Goal: Check status: Check status

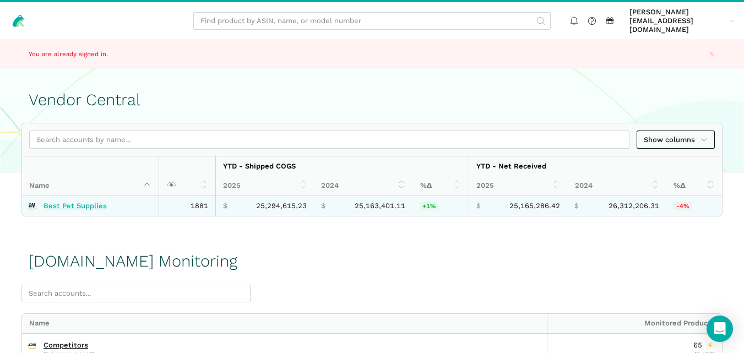
click at [96, 202] on link "Best Pet Supplies" at bounding box center [75, 206] width 63 height 9
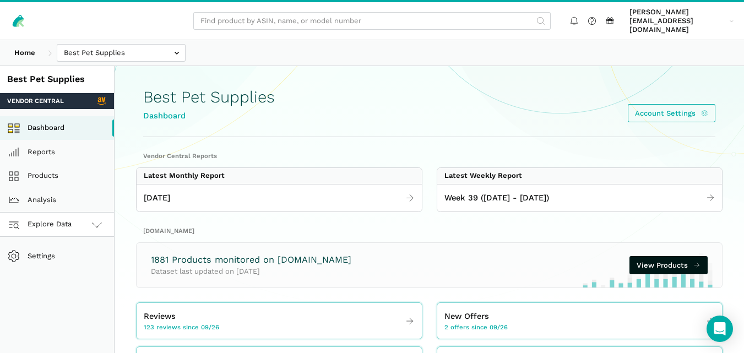
click at [95, 218] on icon at bounding box center [96, 224] width 13 height 13
click at [56, 262] on link "[DOMAIN_NAME]" at bounding box center [57, 273] width 114 height 24
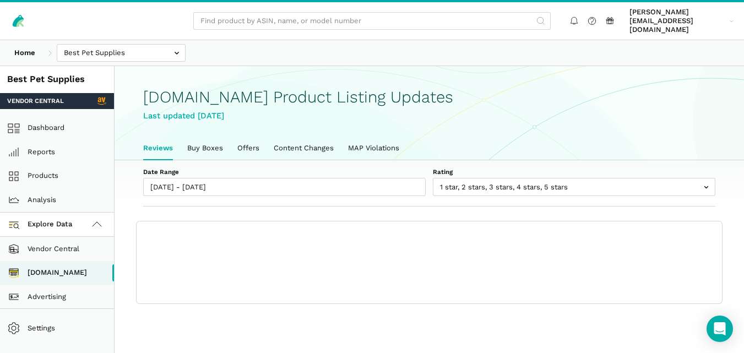
scroll to position [4, 0]
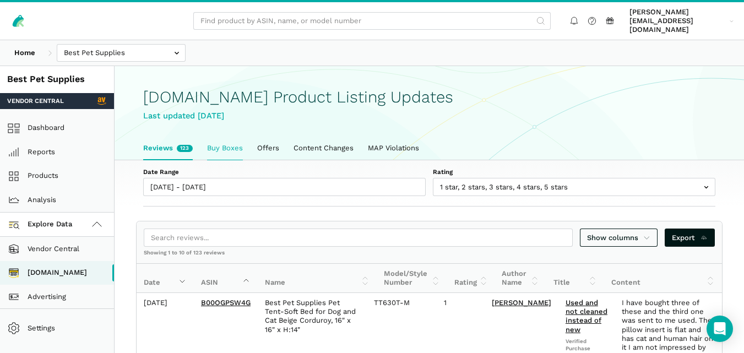
click at [214, 137] on link "Buy Boxes" at bounding box center [225, 148] width 50 height 23
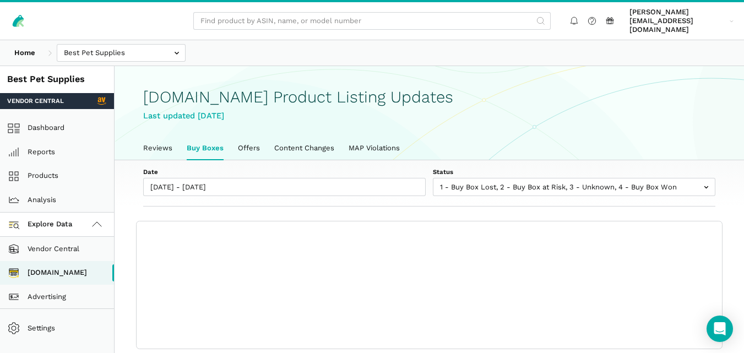
scroll to position [4, 0]
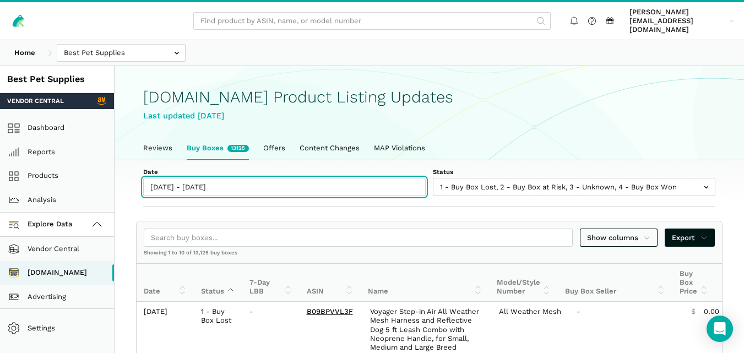
type input "09/26/2025"
type input "10/03/2025"
click at [234, 180] on input "[DATE] - [DATE]" at bounding box center [284, 187] width 283 height 18
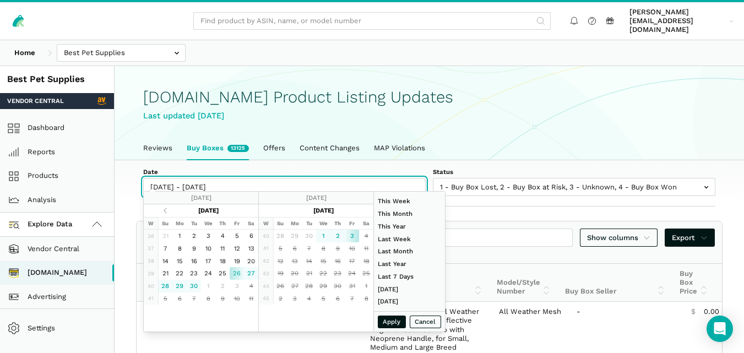
type input "10/03/2025"
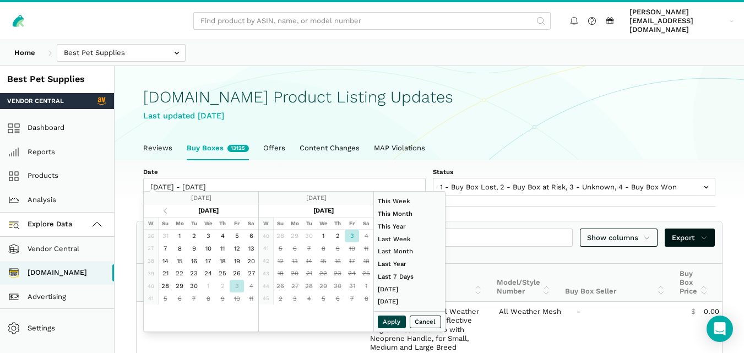
click at [386, 318] on button "Apply" at bounding box center [392, 322] width 29 height 13
type input "10/03/2025 - 10/03/2025"
